Goal: Task Accomplishment & Management: Manage account settings

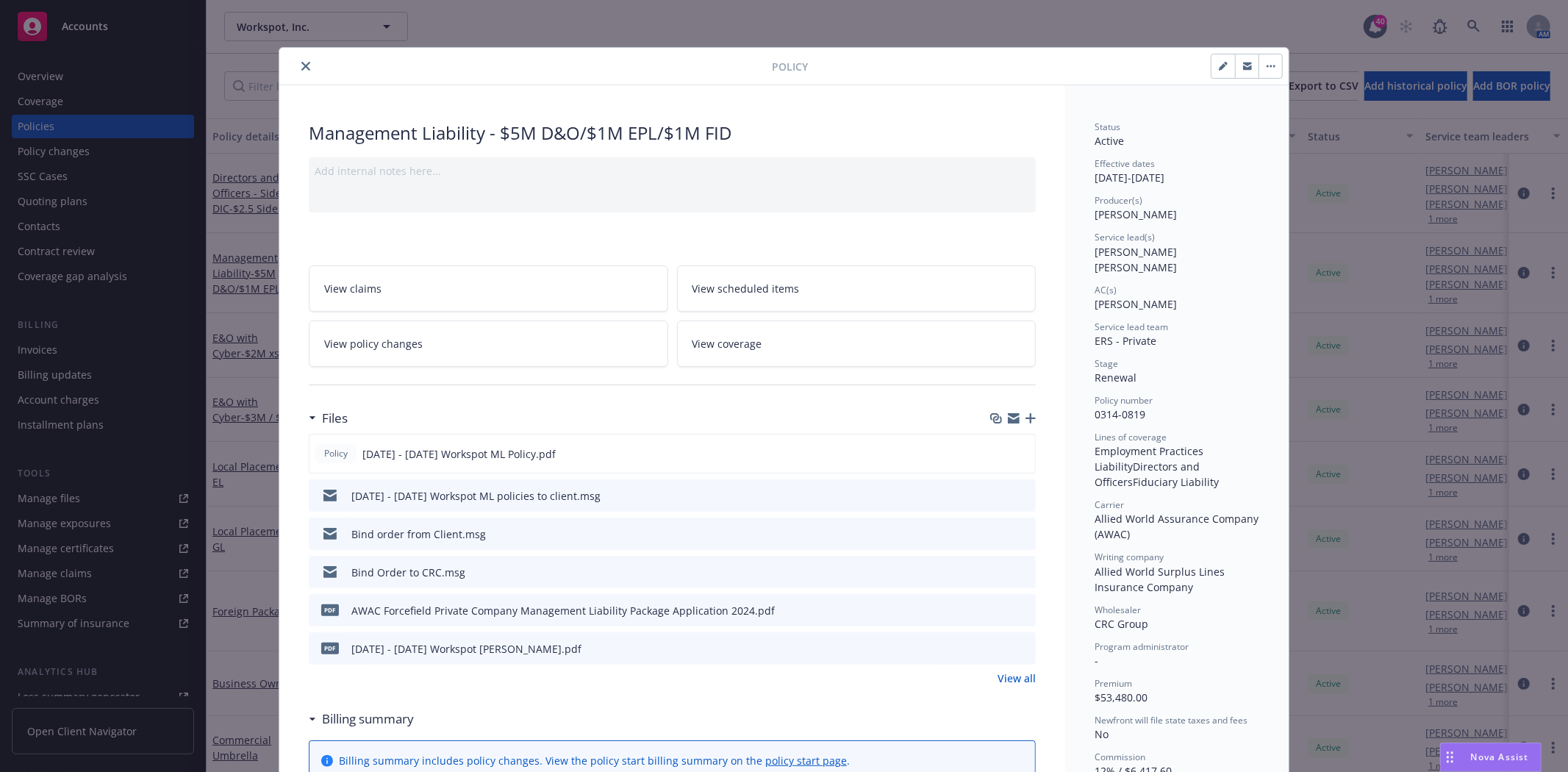
click at [302, 65] on icon "close" at bounding box center [306, 66] width 9 height 9
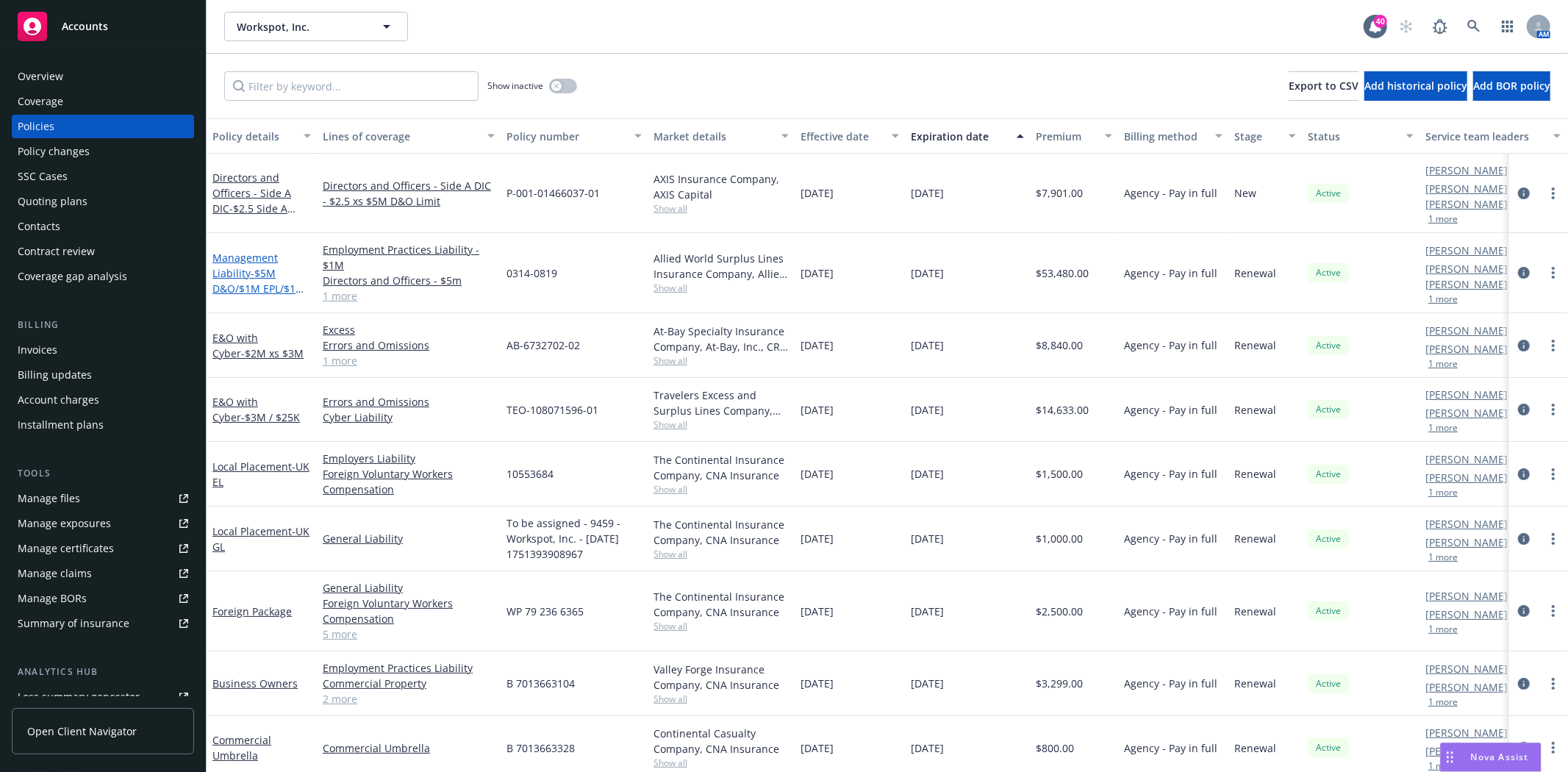
click at [239, 255] on link "Management Liability - $5M D&O/$1M EPL/$1M FID" at bounding box center [259, 281] width 93 height 60
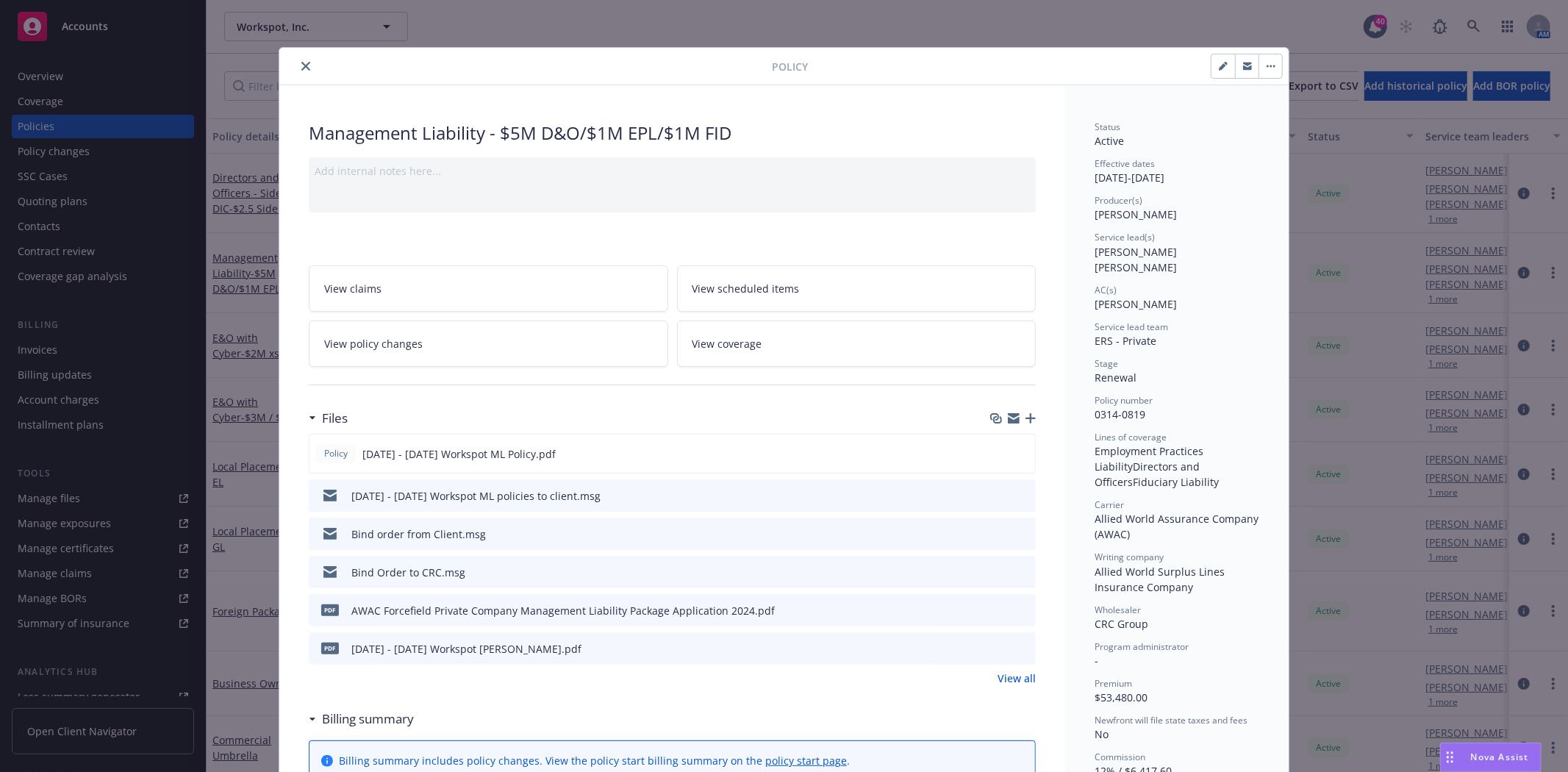
scroll to position [44, 0]
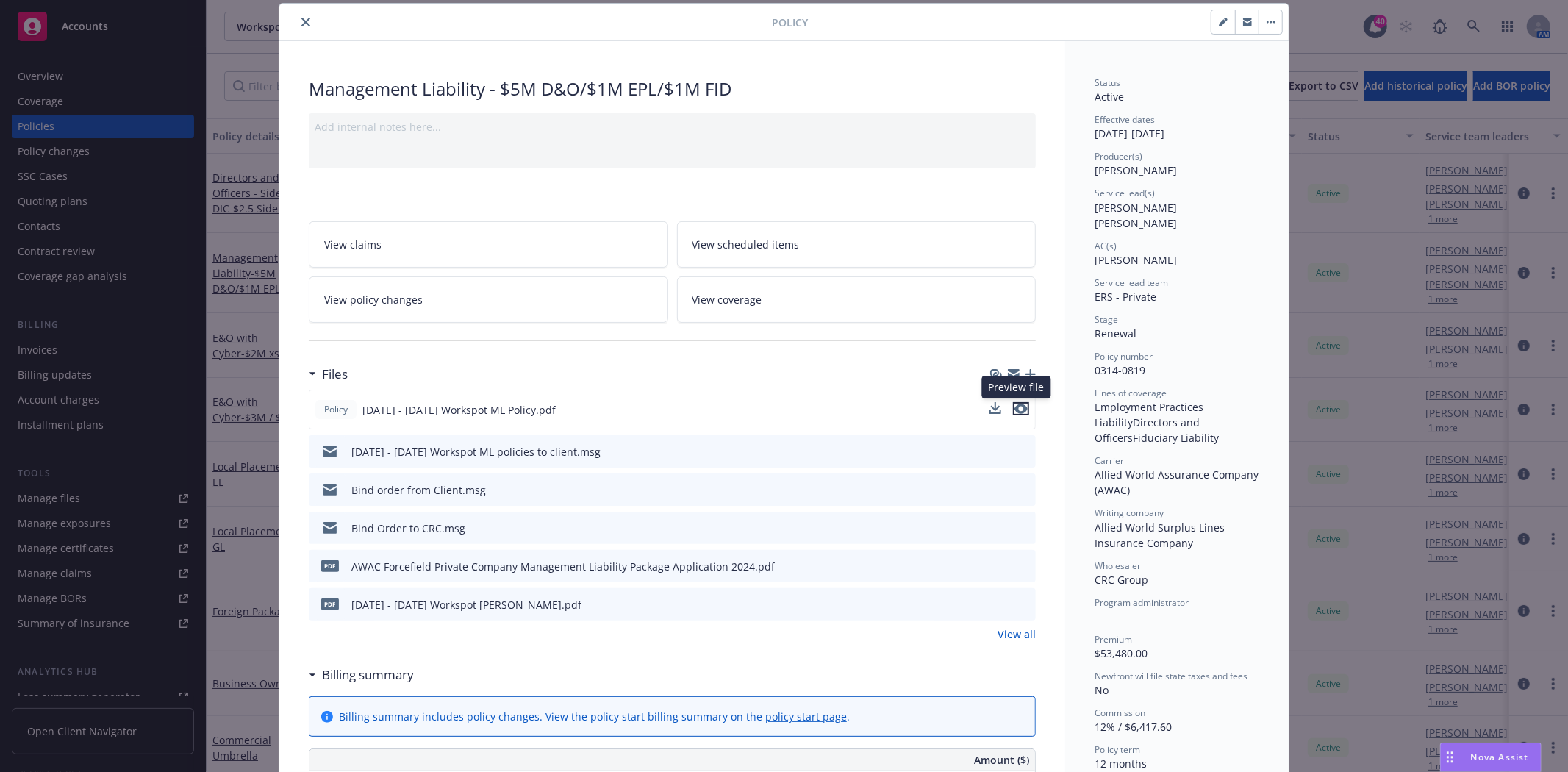
click at [1019, 410] on icon "preview file" at bounding box center [1021, 409] width 13 height 10
click at [302, 22] on icon "close" at bounding box center [306, 22] width 9 height 9
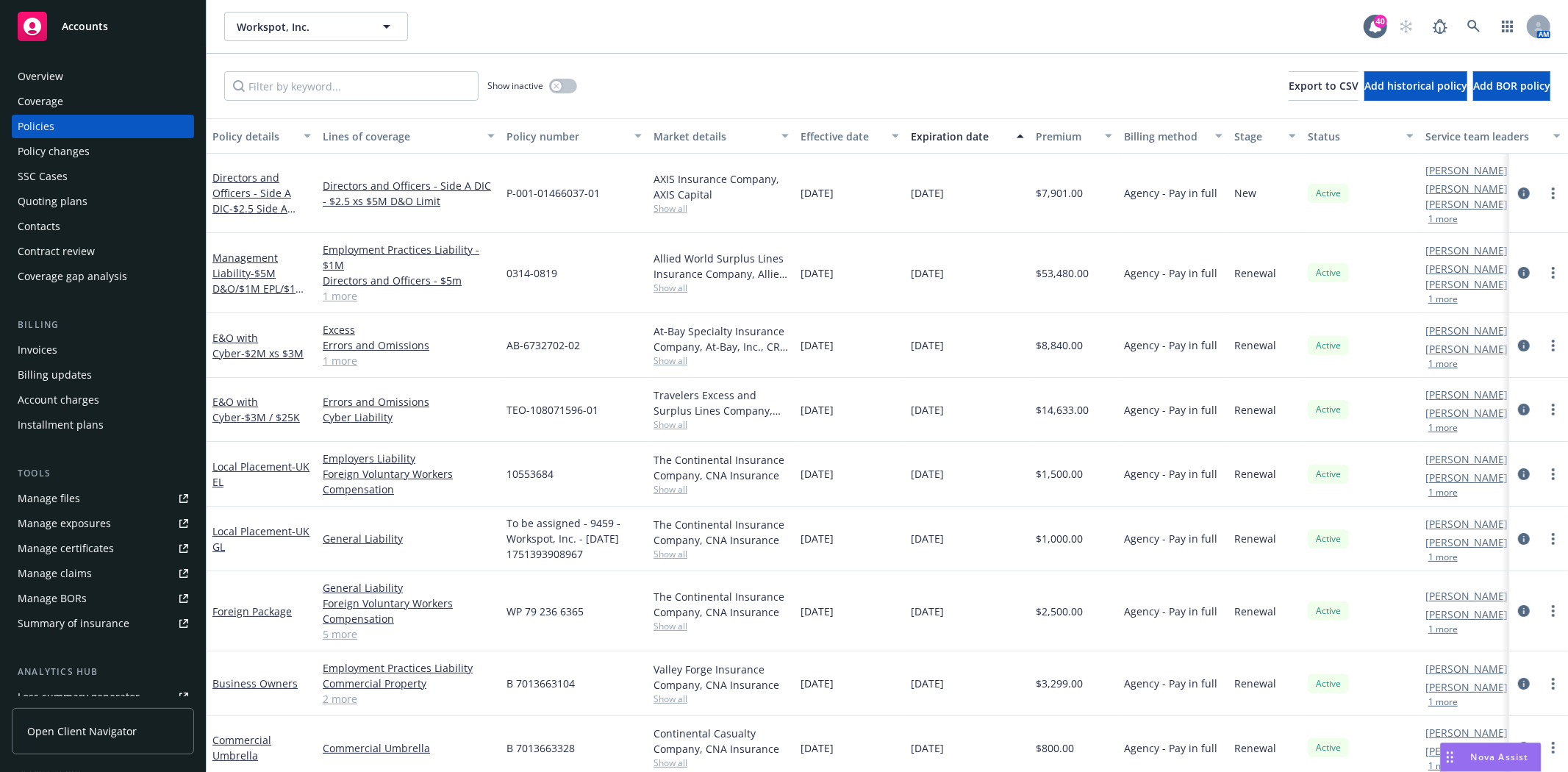
click at [59, 204] on div "Quoting plans" at bounding box center [52, 201] width 70 height 24
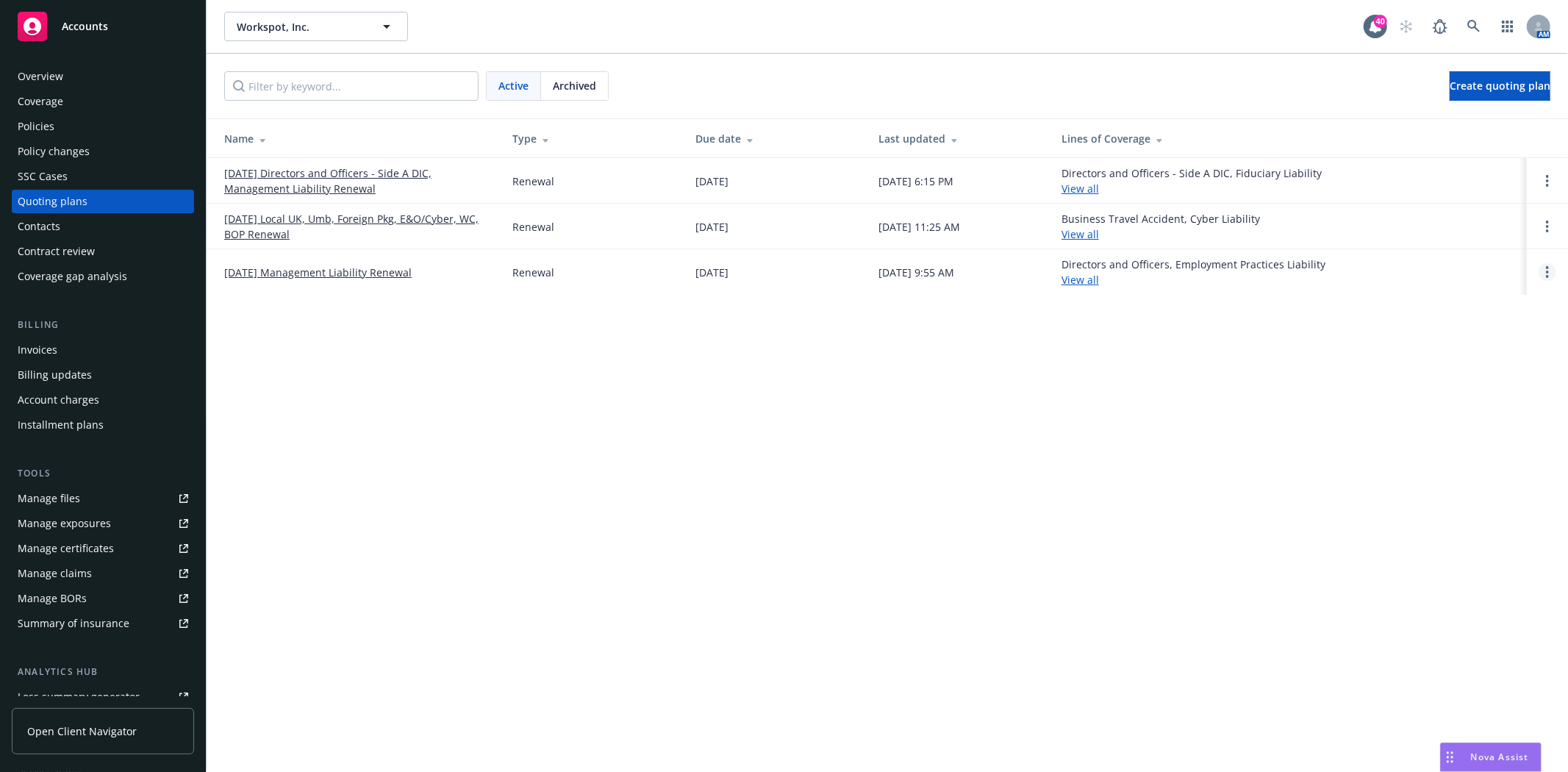
click at [1548, 275] on circle "Open options" at bounding box center [1547, 276] width 3 height 3
click at [291, 172] on link "[DATE] Directors and Officers - Side A DIC, Management Liability Renewal" at bounding box center [357, 180] width 265 height 31
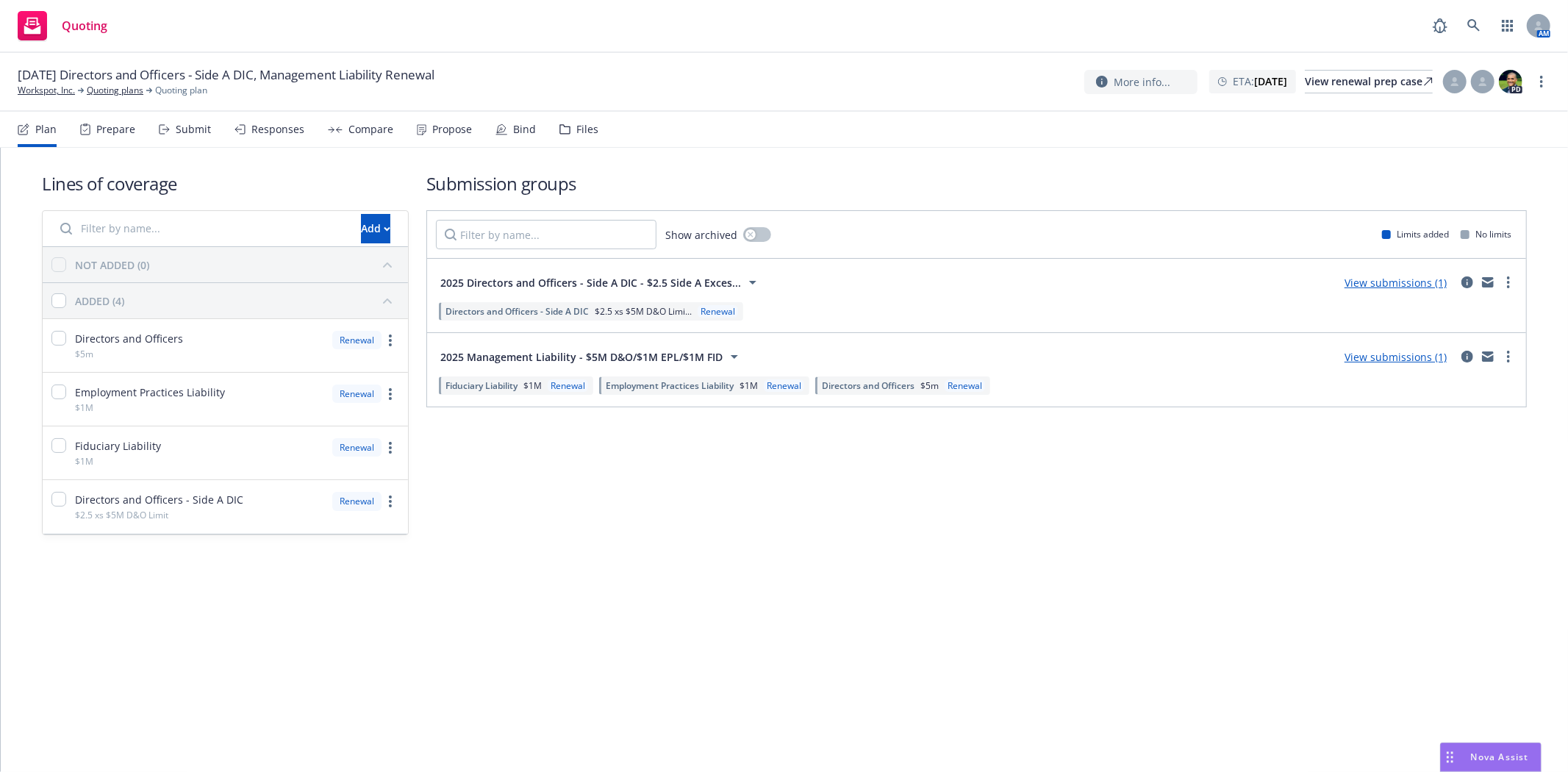
click at [577, 134] on div "Files" at bounding box center [587, 129] width 22 height 11
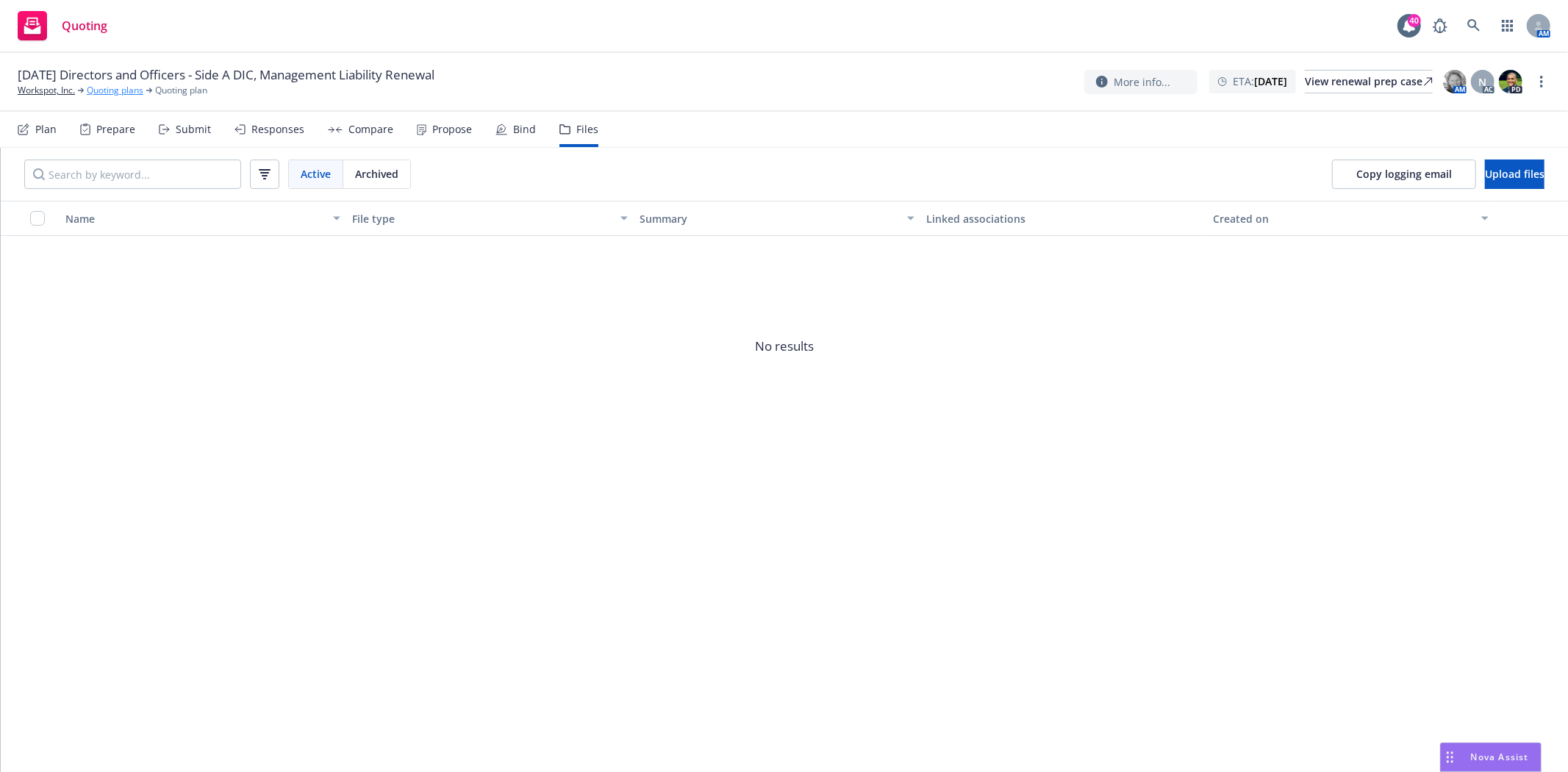
click at [127, 91] on link "Quoting plans" at bounding box center [114, 90] width 57 height 13
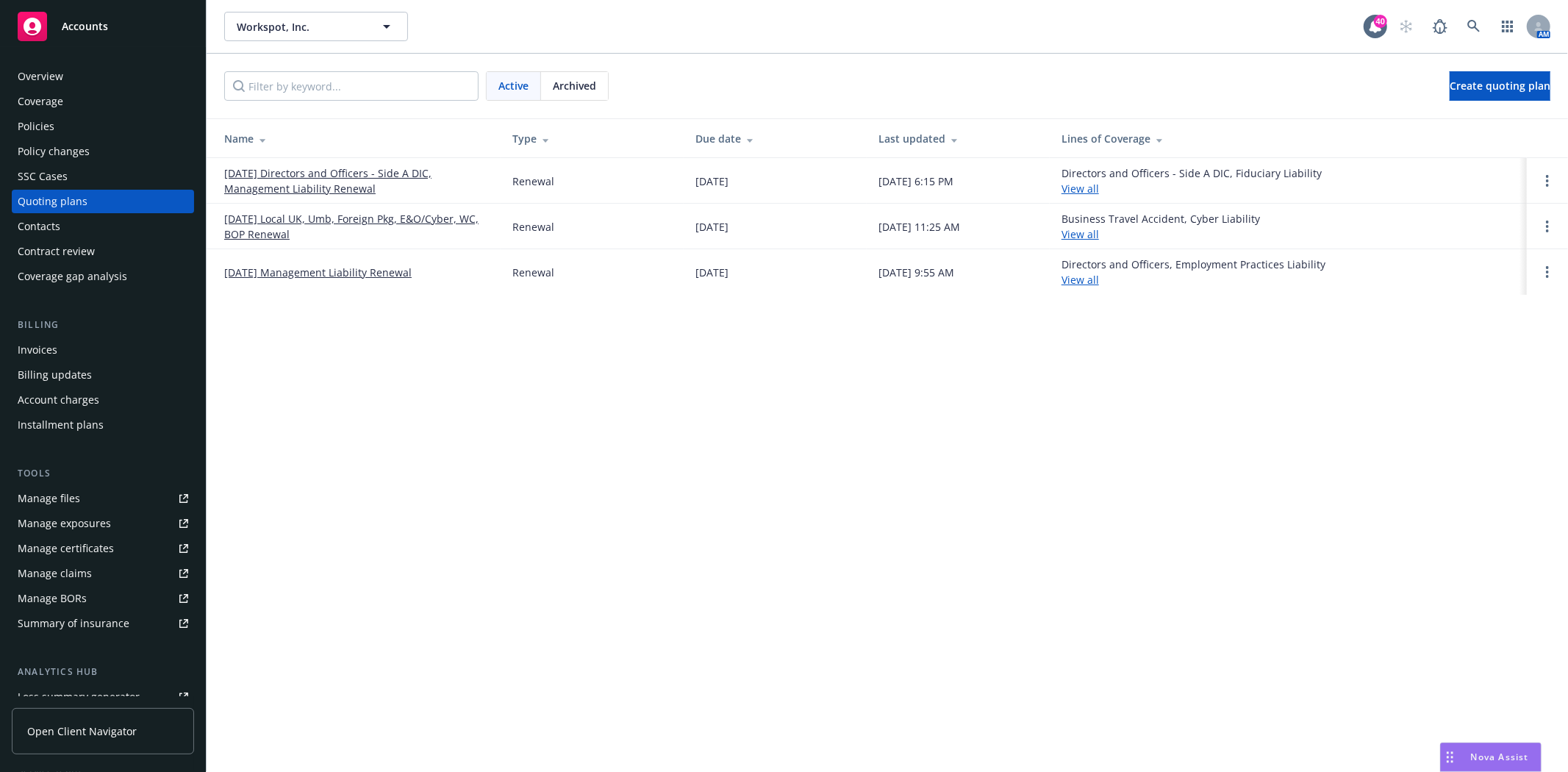
click at [319, 277] on link "[DATE] Management Liability Renewal" at bounding box center [318, 273] width 188 height 16
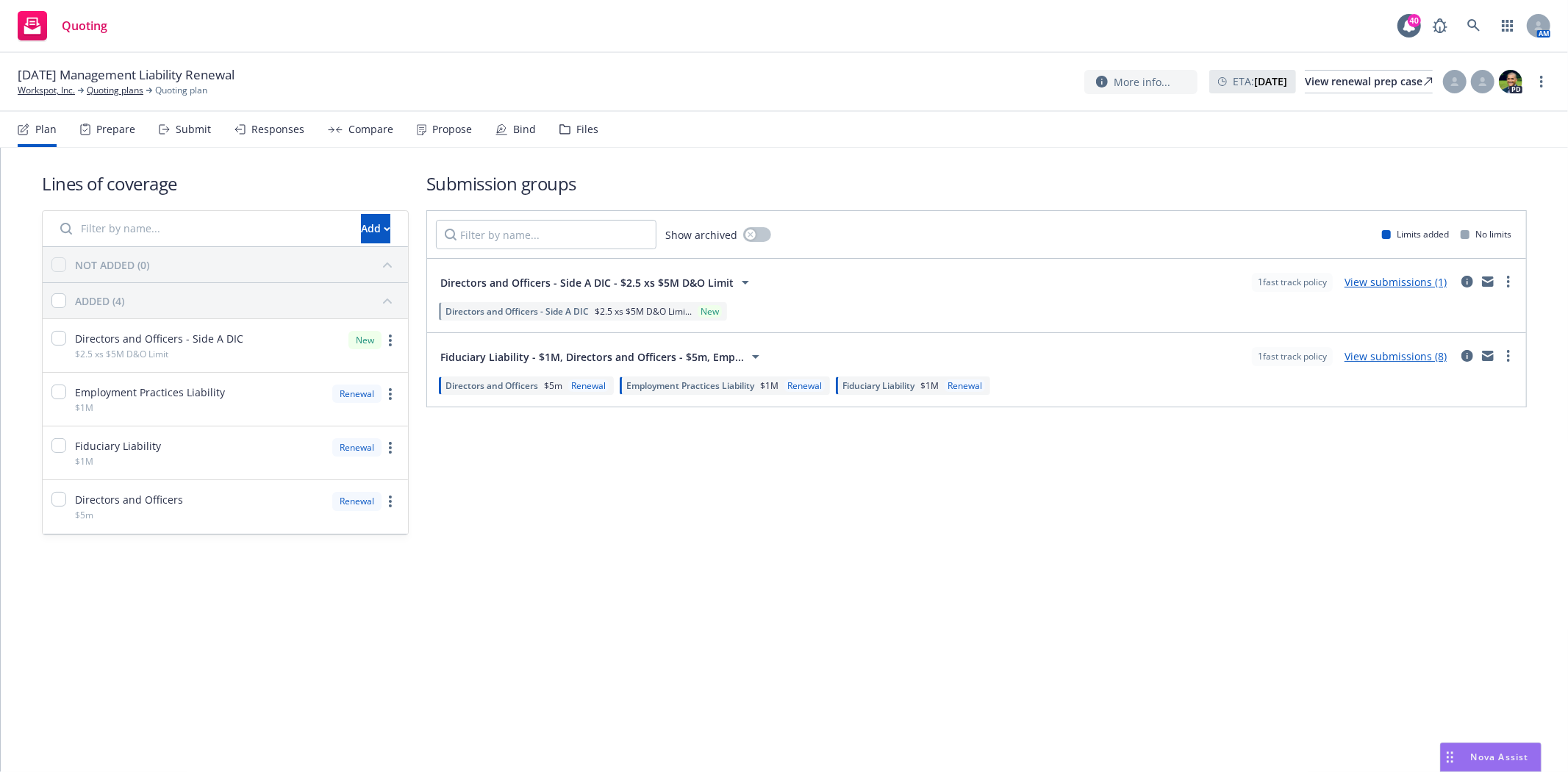
click at [577, 128] on div "Files" at bounding box center [587, 129] width 22 height 11
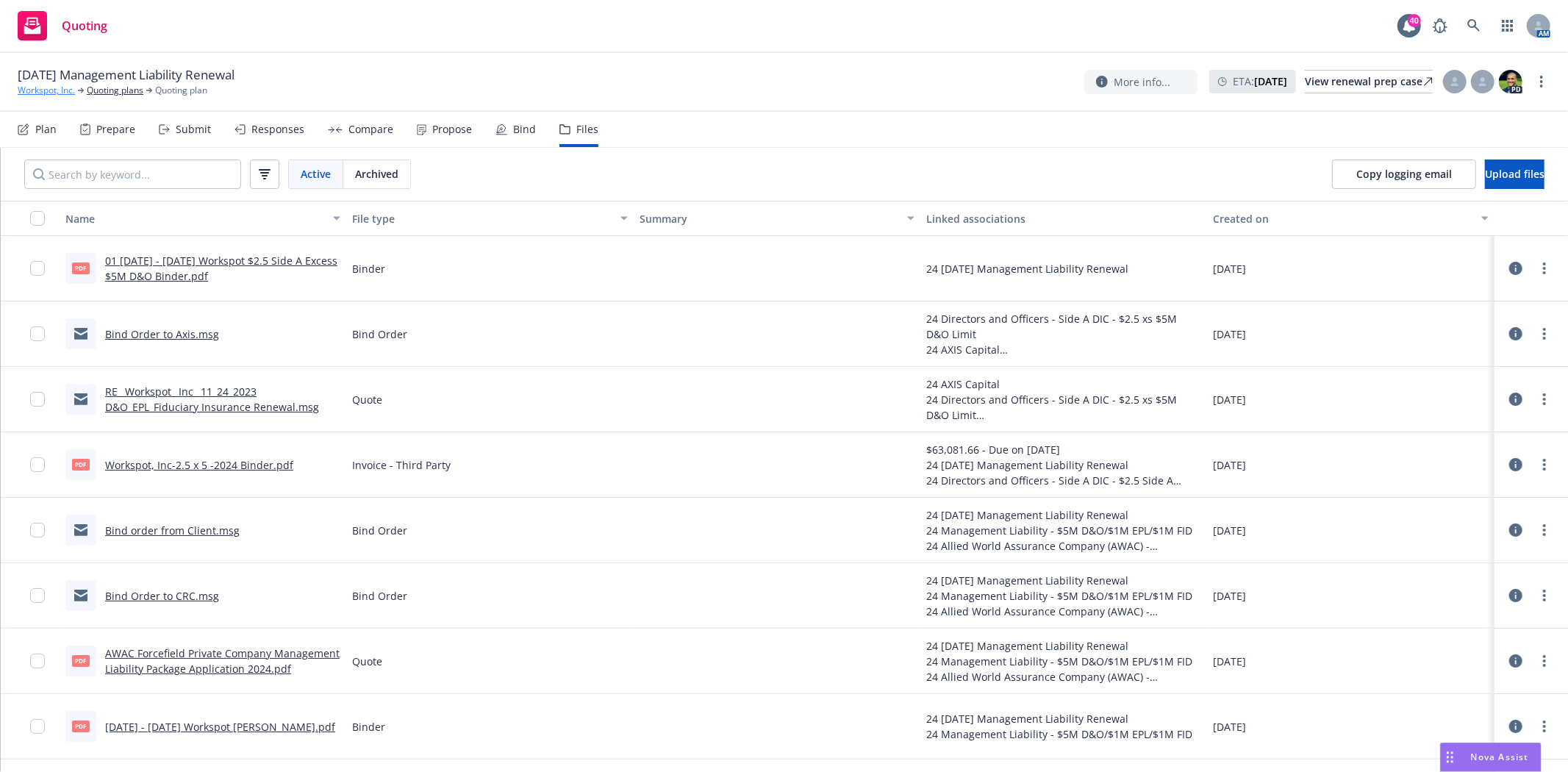
click at [39, 89] on link "Workspot, Inc." at bounding box center [46, 90] width 58 height 13
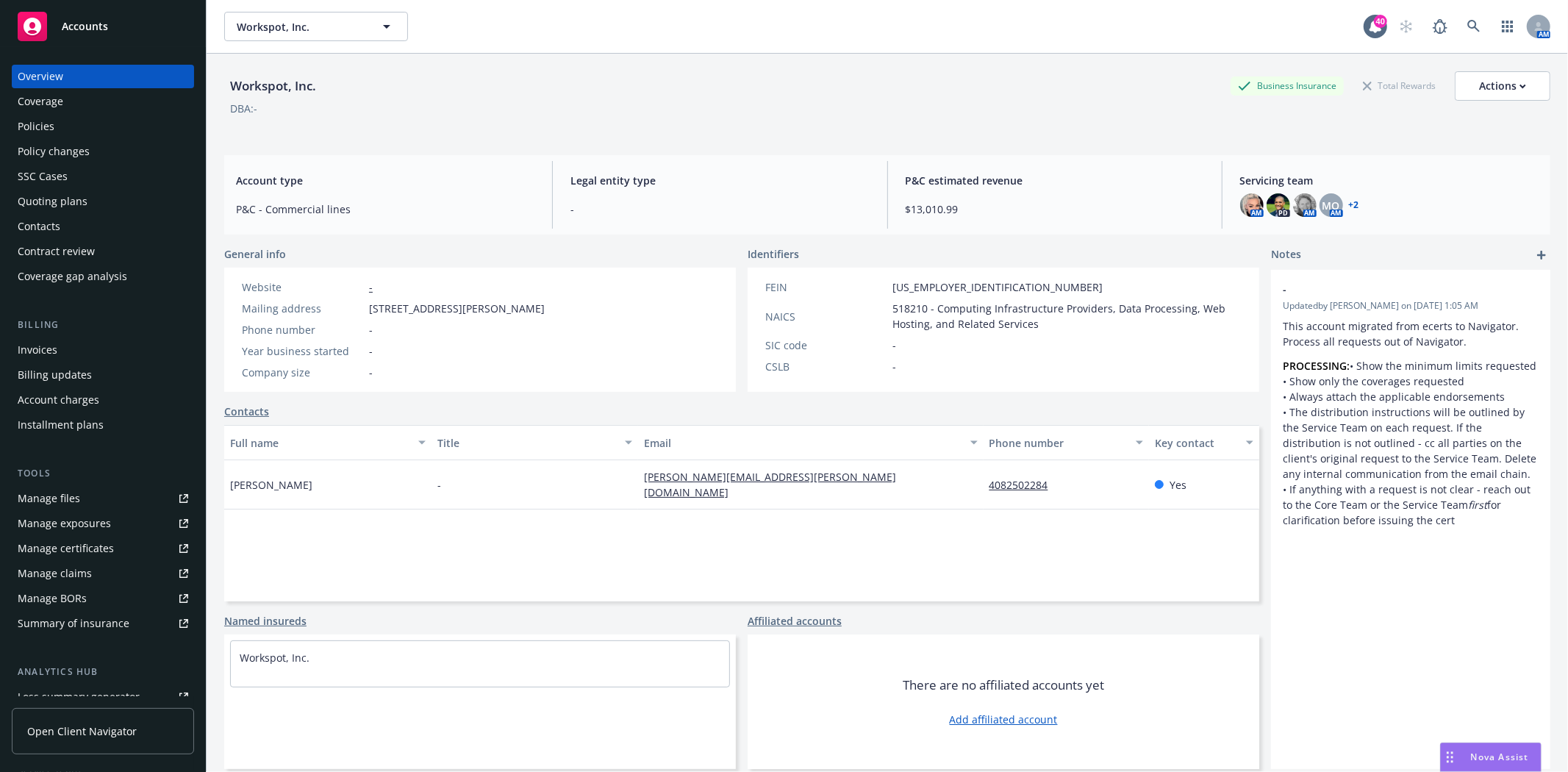
click at [39, 122] on div "Policies" at bounding box center [36, 126] width 37 height 24
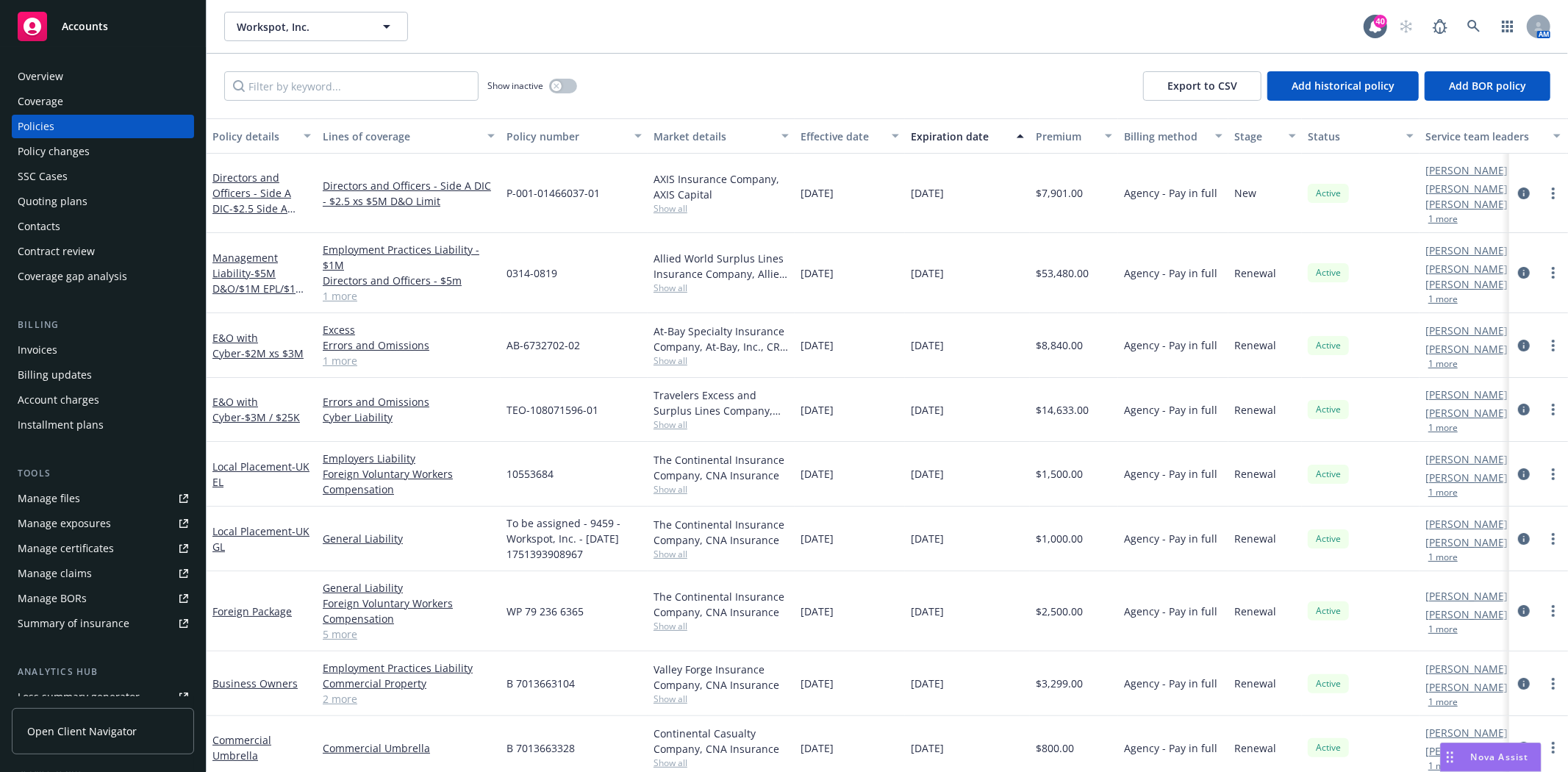
click at [340, 289] on link "1 more" at bounding box center [408, 296] width 172 height 16
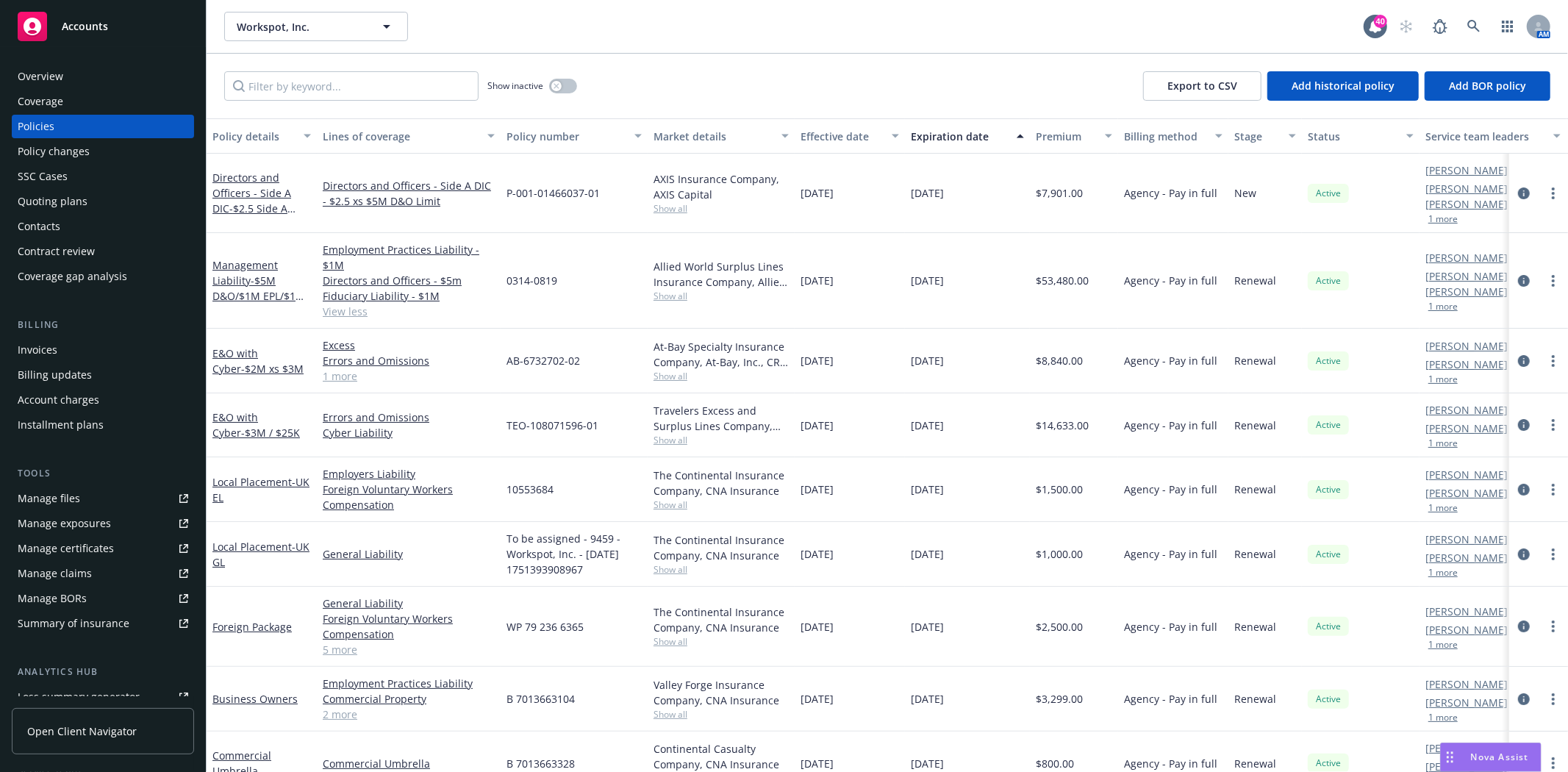
scroll to position [163, 0]
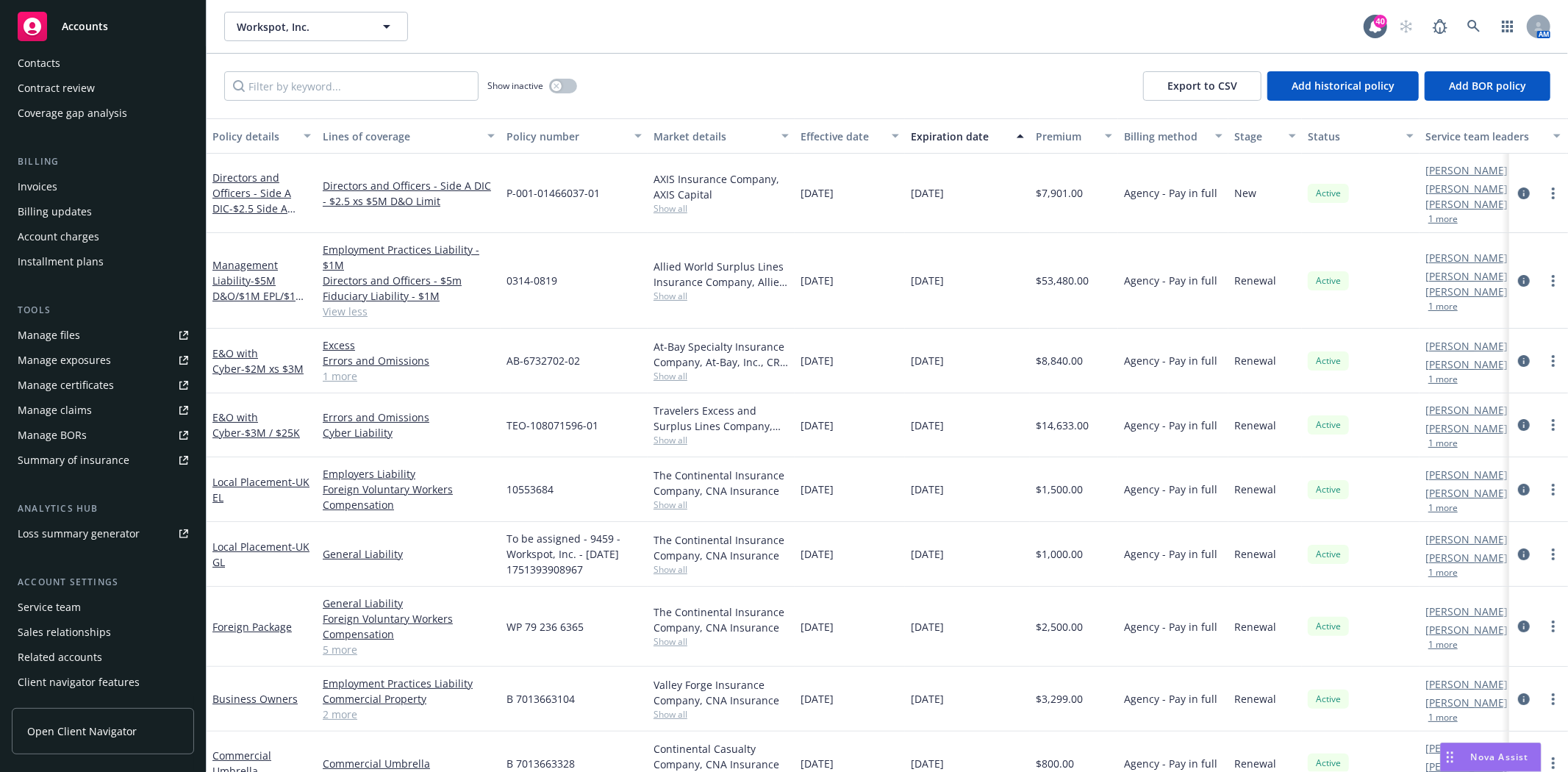
click at [45, 607] on div "Service team" at bounding box center [49, 607] width 63 height 24
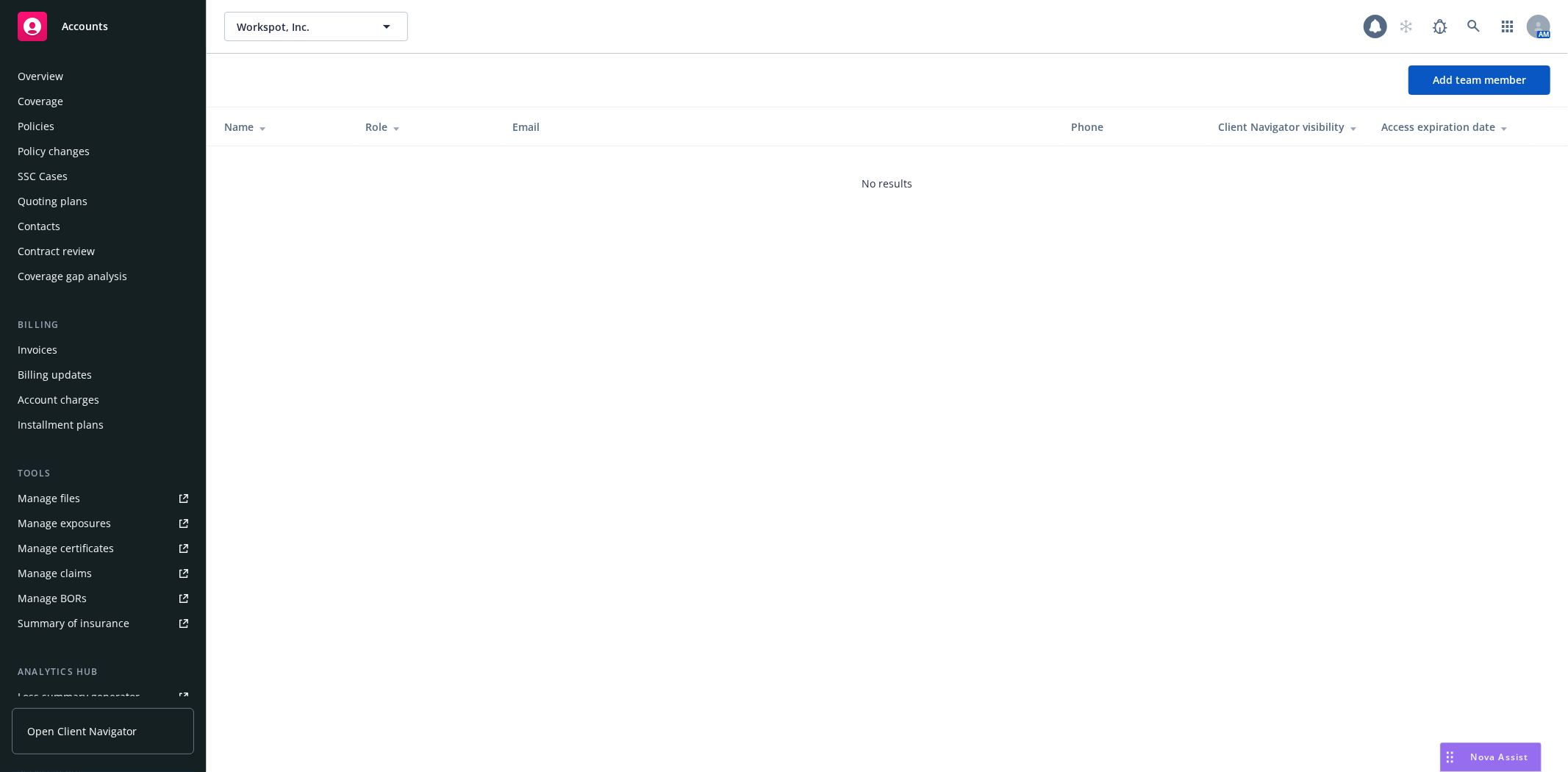
scroll to position [186, 0]
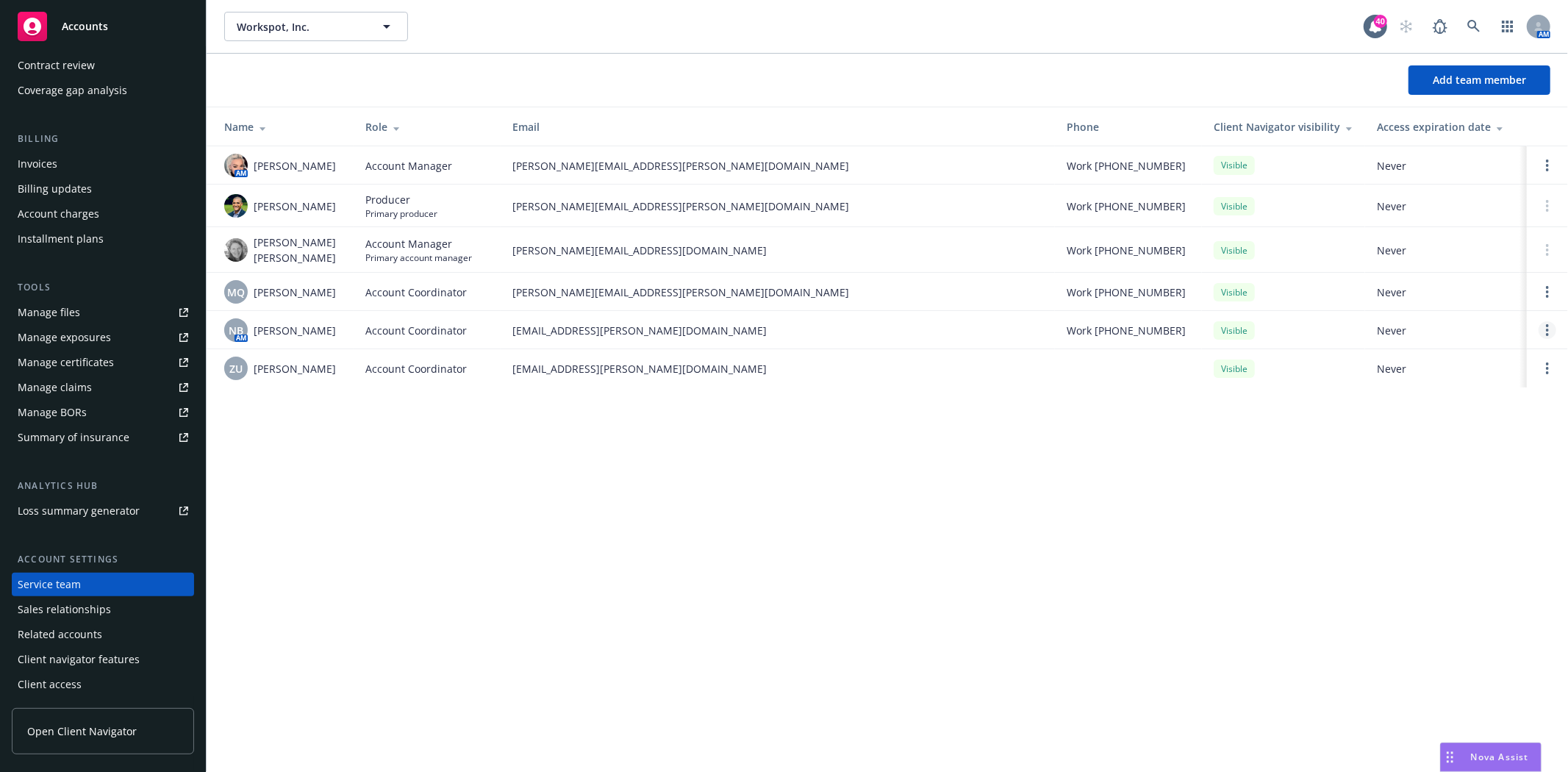
click at [1549, 324] on icon "Open options" at bounding box center [1547, 330] width 3 height 11
click at [1443, 292] on span "Remove account coordinator" at bounding box center [1448, 286] width 177 height 14
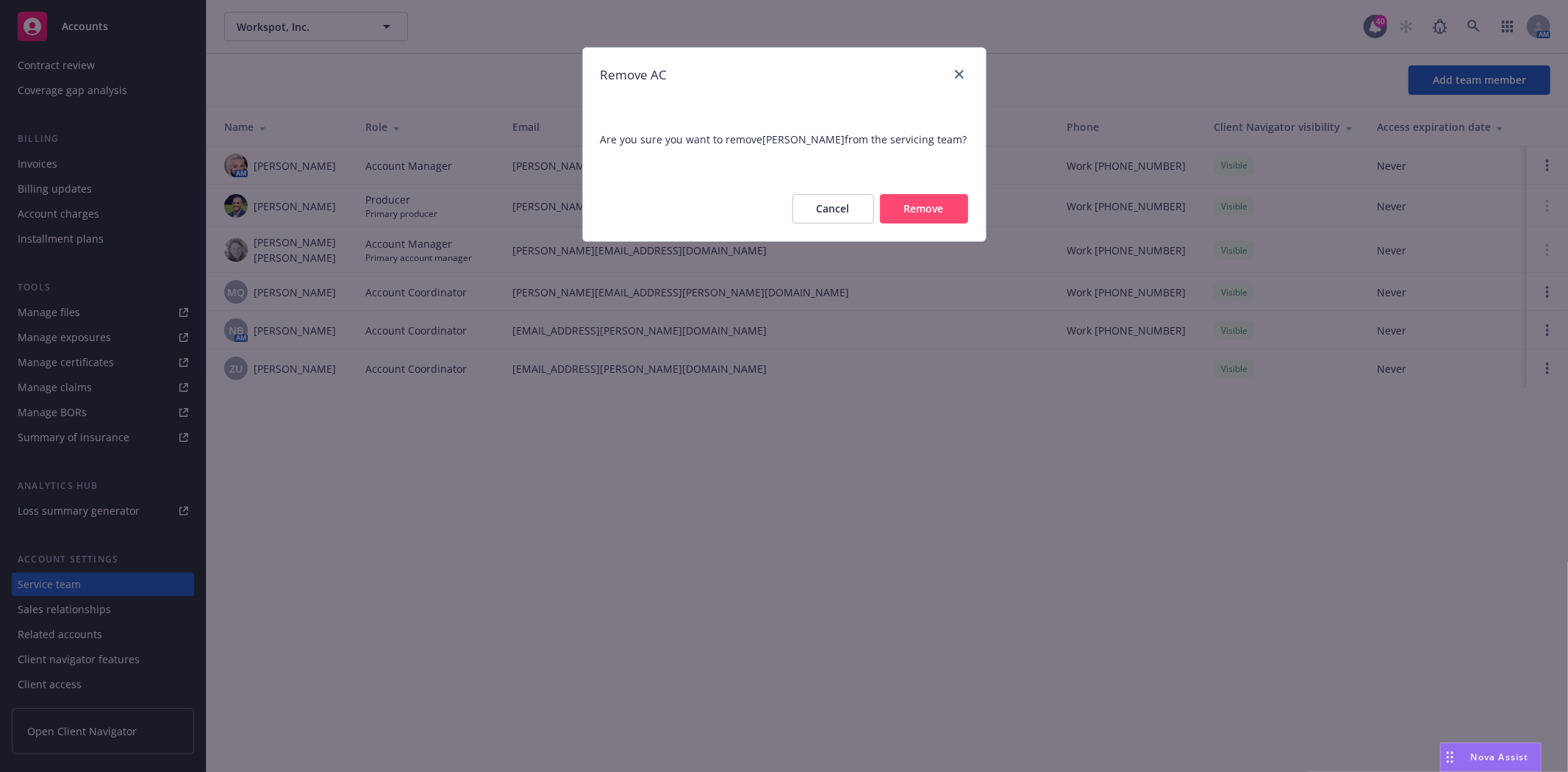
click at [926, 206] on button "Remove" at bounding box center [924, 209] width 88 height 30
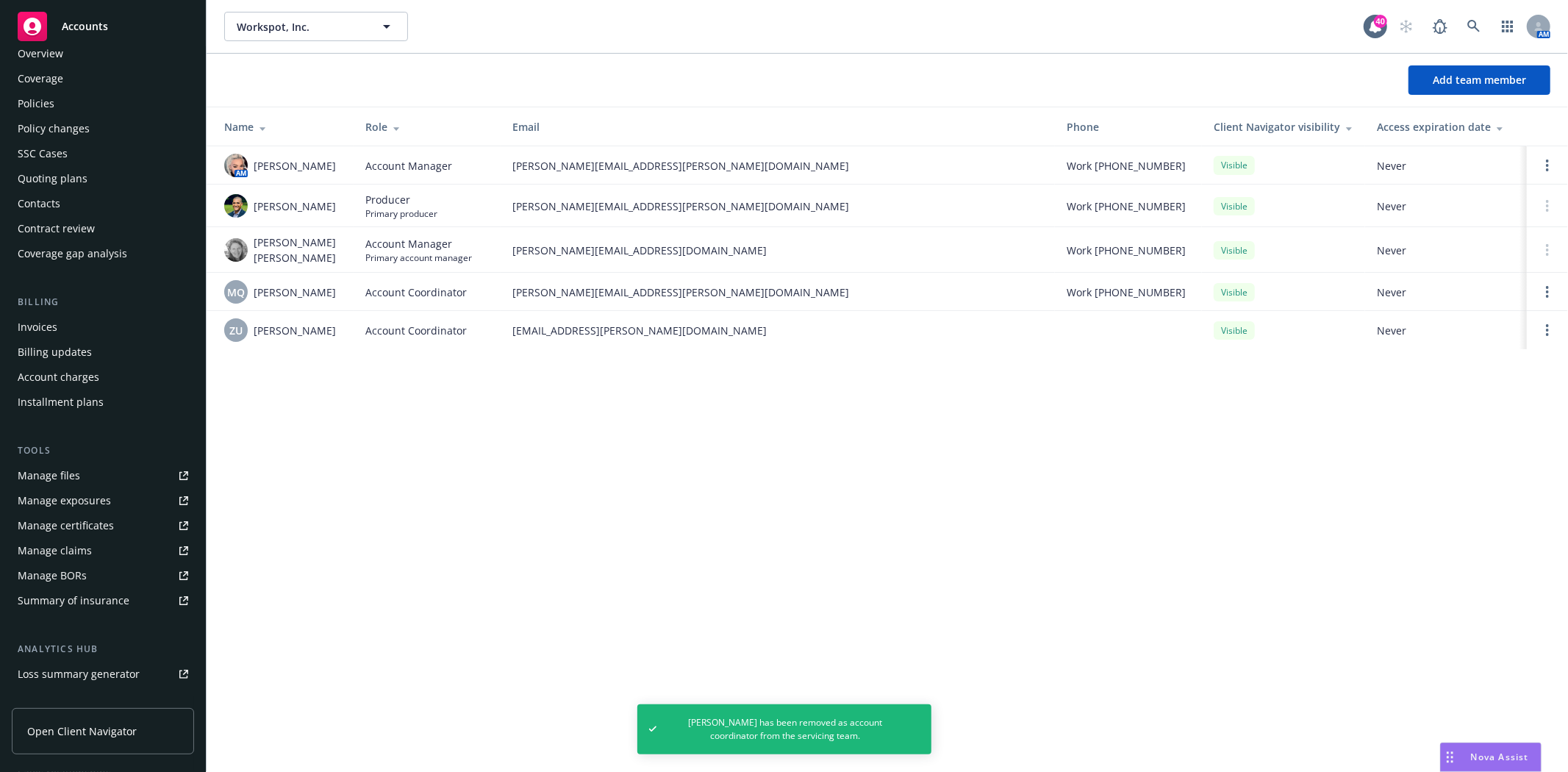
scroll to position [0, 0]
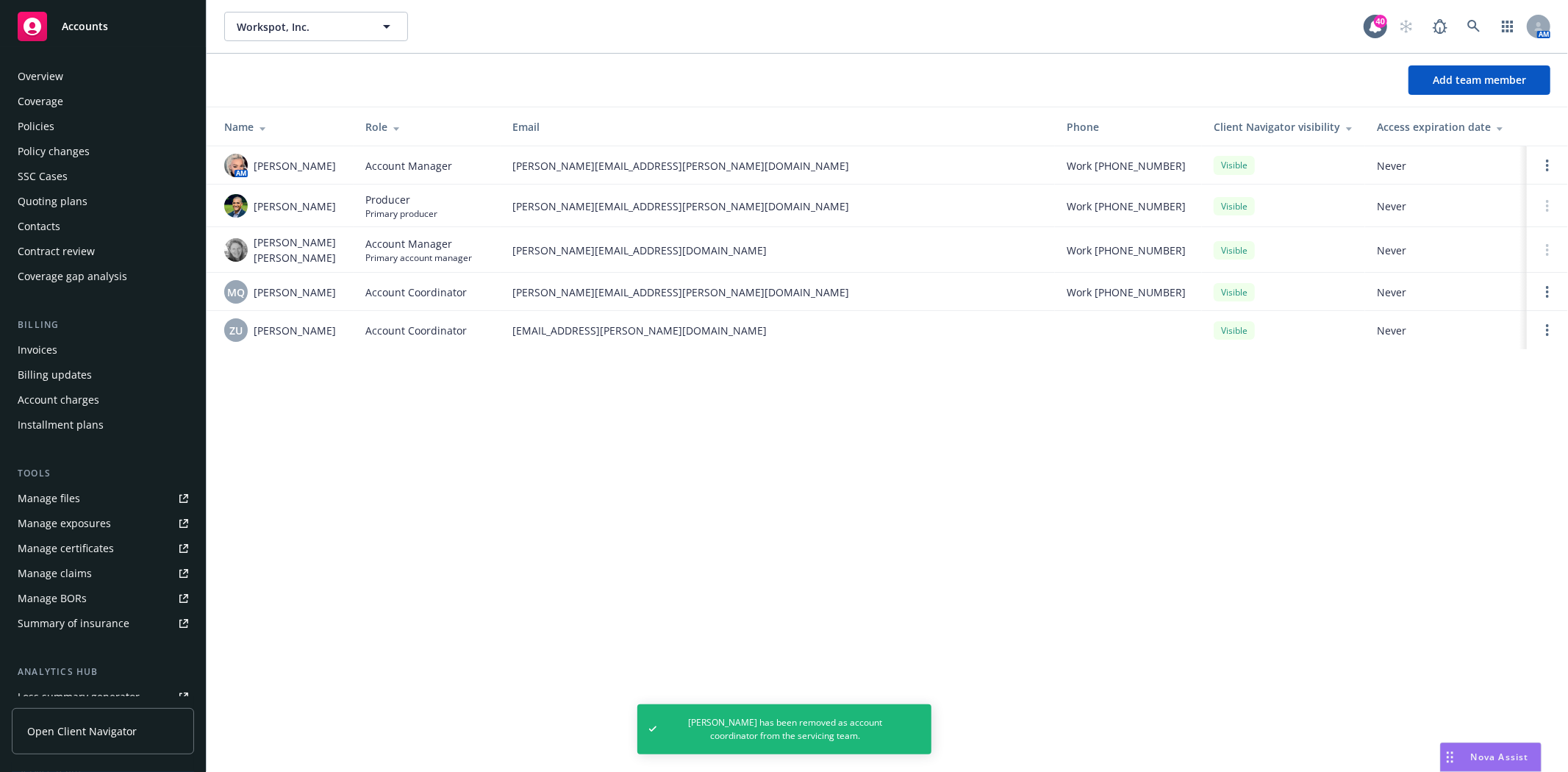
click at [43, 129] on div "Policies" at bounding box center [36, 126] width 37 height 24
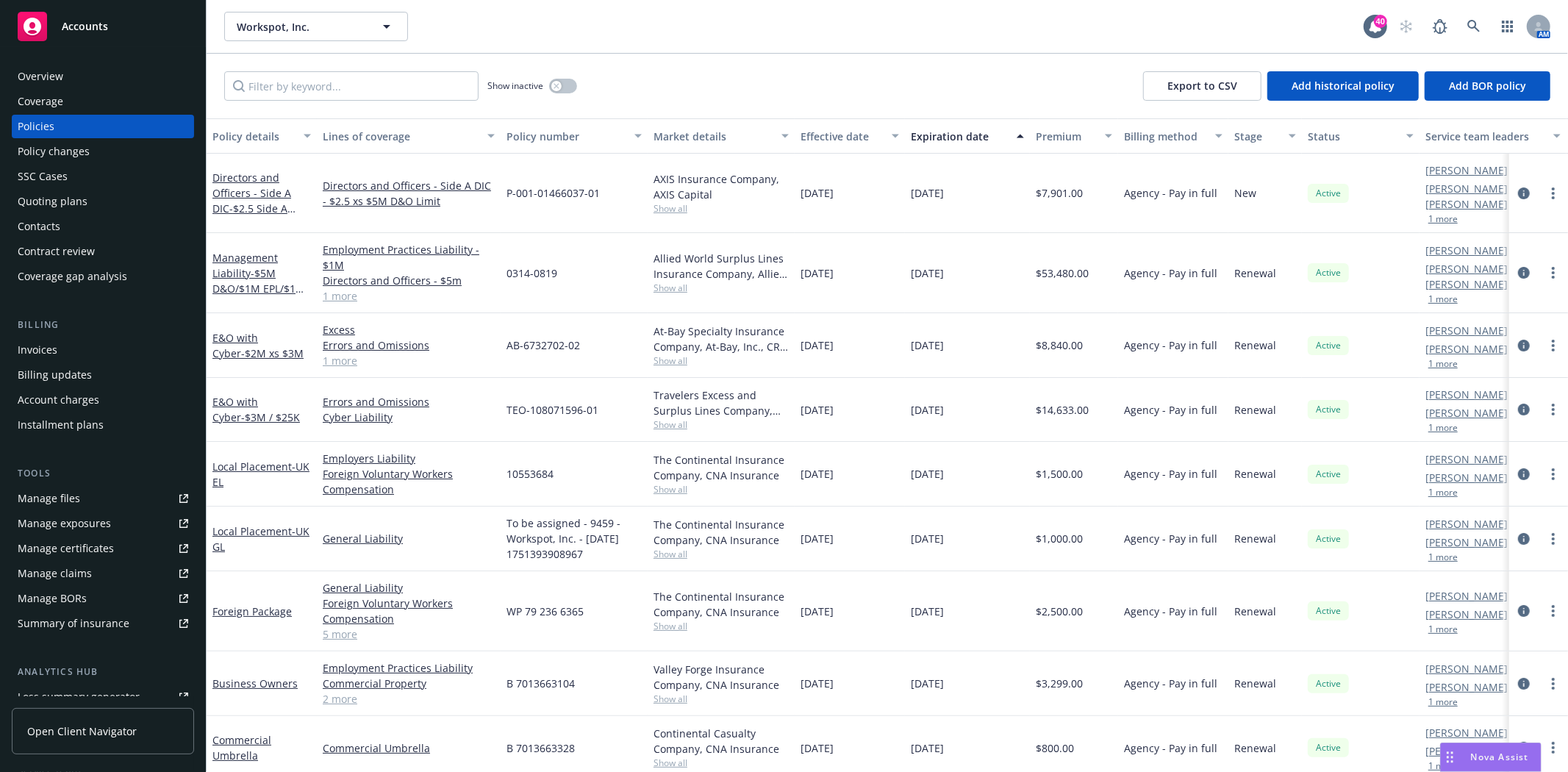
click at [79, 205] on div "Quoting plans" at bounding box center [52, 201] width 70 height 24
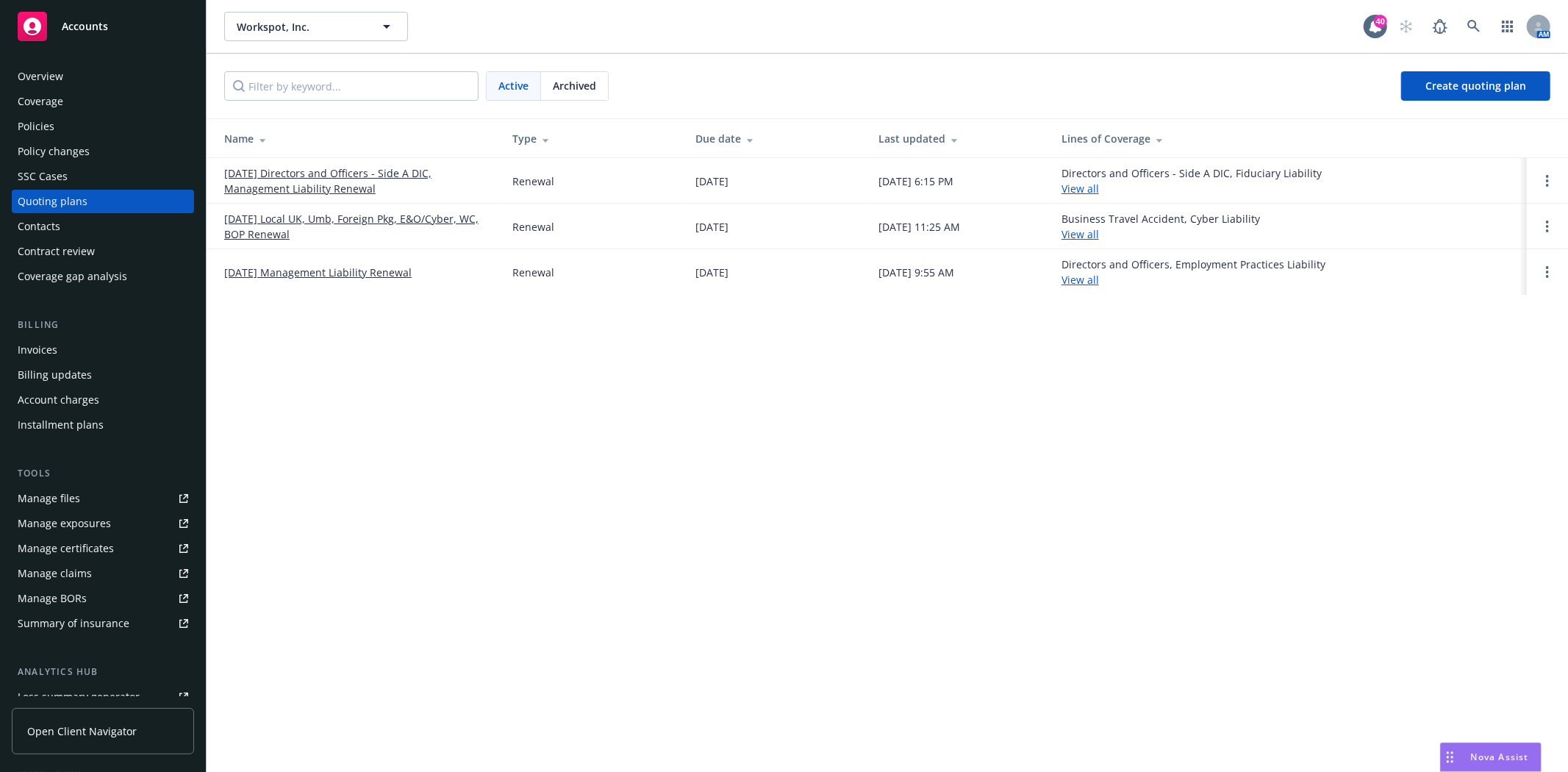
click at [280, 171] on link "[DATE] Directors and Officers - Side A DIC, Management Liability Renewal" at bounding box center [357, 180] width 265 height 31
